Goal: Transaction & Acquisition: Purchase product/service

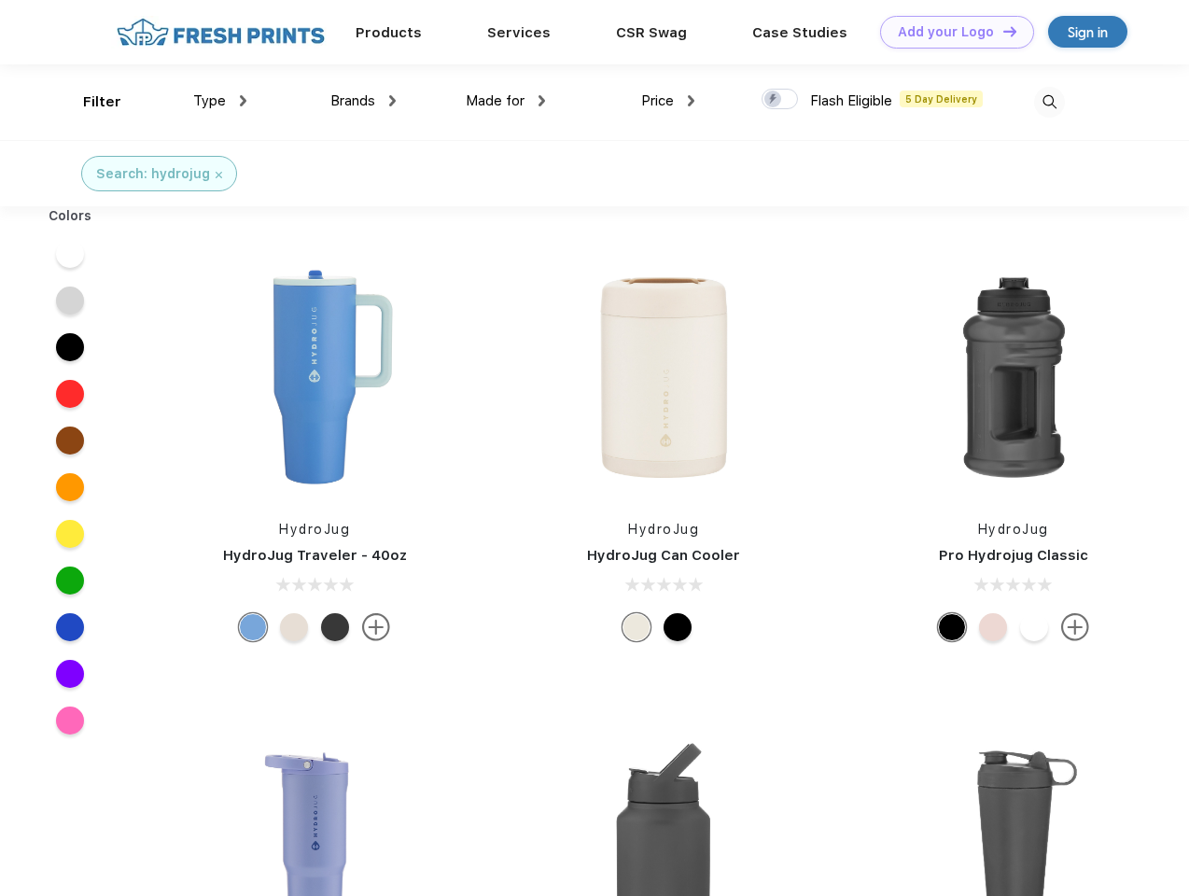
click at [950, 32] on link "Add your Logo Design Tool" at bounding box center [957, 32] width 154 height 33
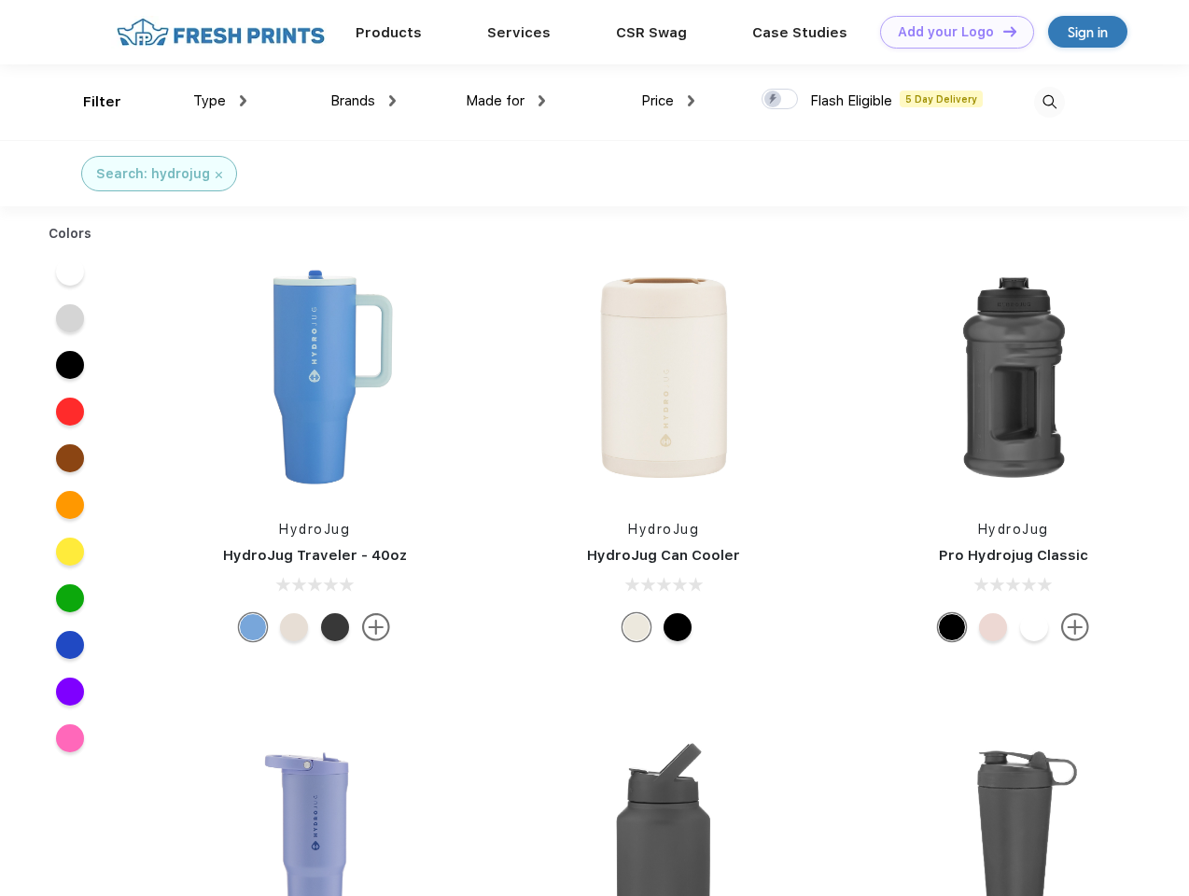
click at [0, 0] on div "Design Tool" at bounding box center [0, 0] width 0 height 0
click at [1001, 31] on link "Add your Logo Design Tool" at bounding box center [957, 32] width 154 height 33
click at [90, 102] on div "Filter" at bounding box center [102, 101] width 38 height 21
click at [220, 101] on span "Type" at bounding box center [209, 100] width 33 height 17
click at [363, 101] on span "Brands" at bounding box center [352, 100] width 45 height 17
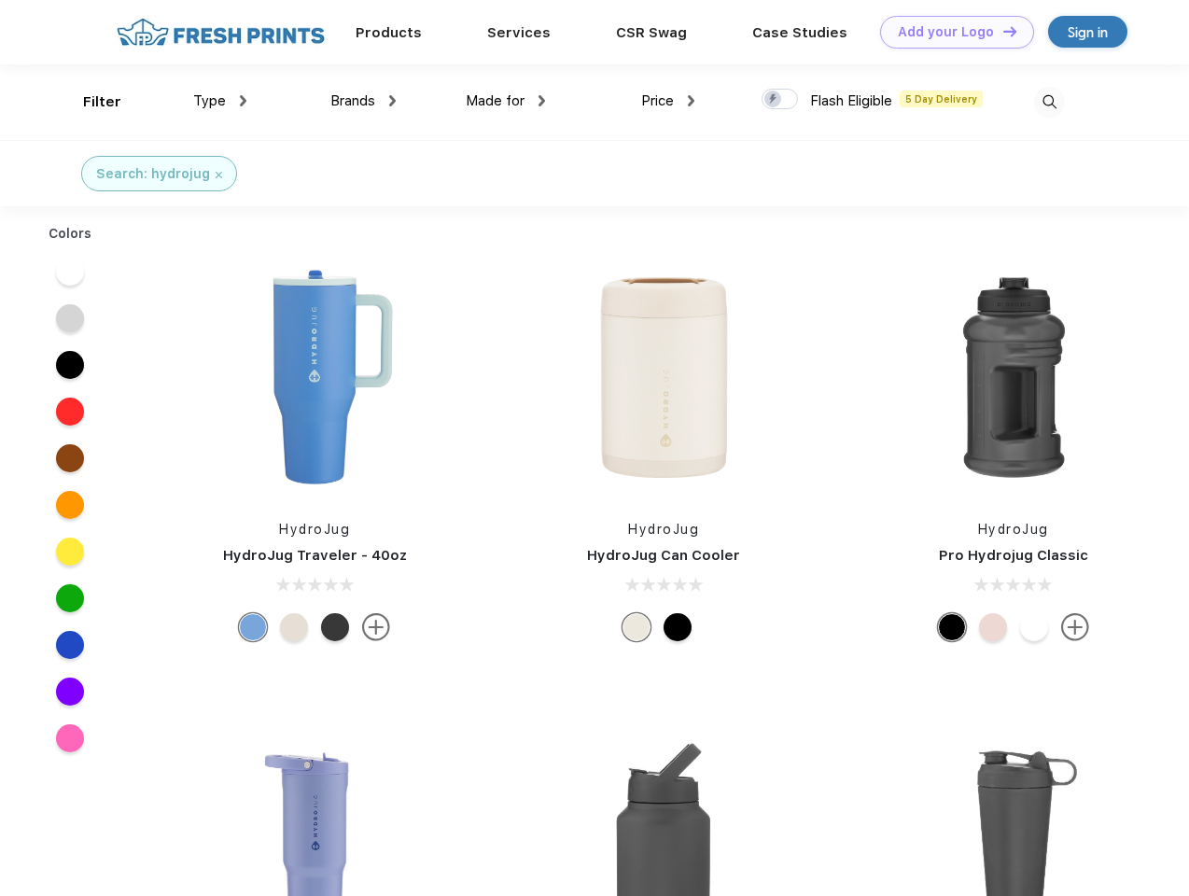
click at [506, 101] on span "Made for" at bounding box center [495, 100] width 59 height 17
click at [668, 101] on span "Price" at bounding box center [657, 100] width 33 height 17
click at [780, 100] on div at bounding box center [779, 99] width 36 height 21
click at [774, 100] on input "checkbox" at bounding box center [767, 94] width 12 height 12
click at [1049, 102] on img at bounding box center [1049, 102] width 31 height 31
